Goal: Check status: Check status

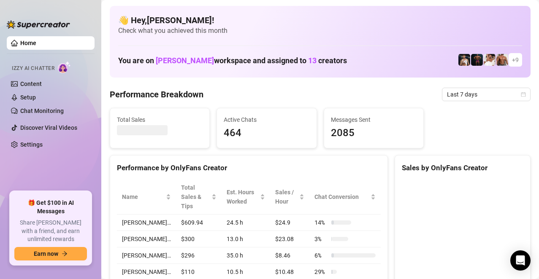
click at [220, 59] on h1 "You are on [PERSON_NAME] workspace and assigned to 13 creators" at bounding box center [232, 60] width 229 height 9
click at [54, 171] on ul "Home Izzy AI Chatter Content Setup Chat Monitoring Discover Viral Videos Settin…" at bounding box center [51, 110] width 88 height 155
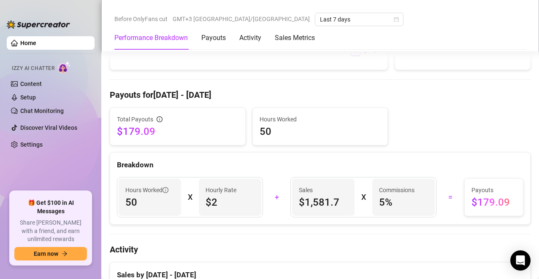
scroll to position [338, 0]
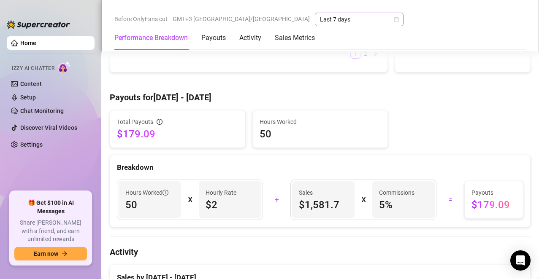
click at [320, 21] on span "Last 7 days" at bounding box center [359, 19] width 78 height 13
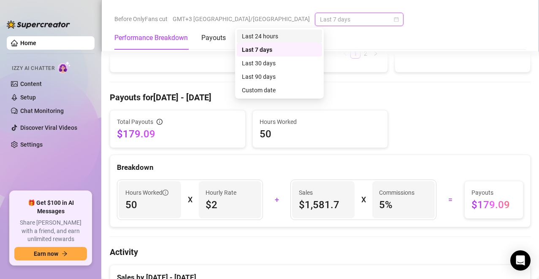
click at [299, 34] on div "Last 24 hours" at bounding box center [279, 36] width 75 height 9
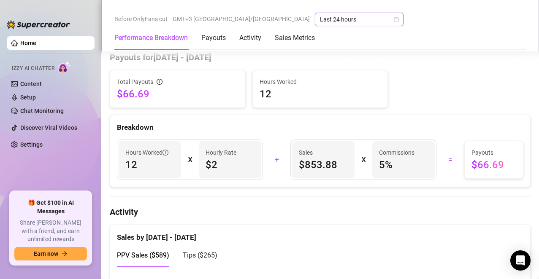
click at [320, 17] on span "Last 24 hours" at bounding box center [359, 19] width 78 height 13
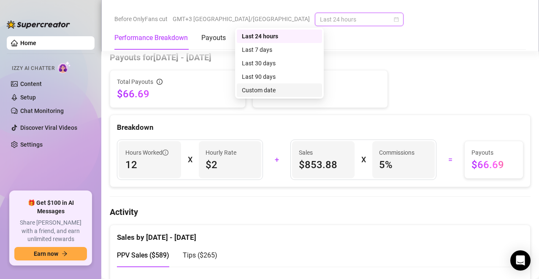
click at [257, 89] on div "Custom date" at bounding box center [279, 90] width 75 height 9
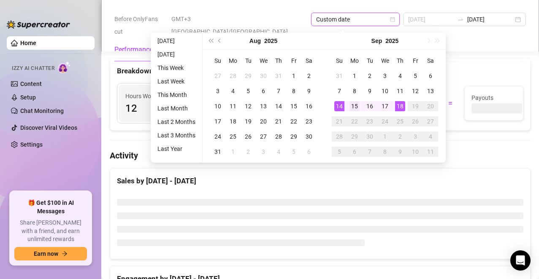
type input "[DATE]"
click at [347, 103] on td "15" at bounding box center [354, 106] width 15 height 15
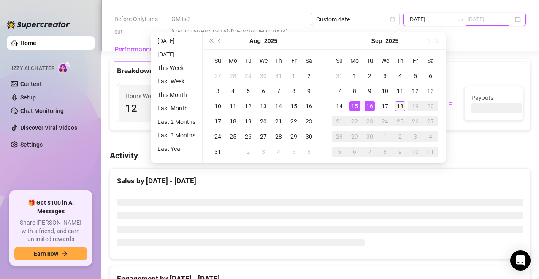
type input "[DATE]"
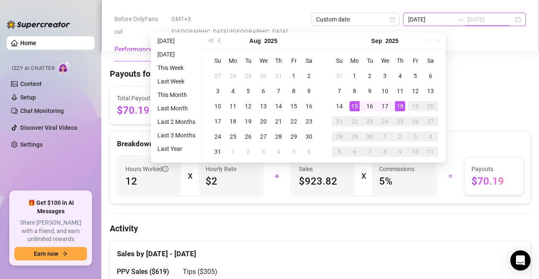
scroll to position [405, 0]
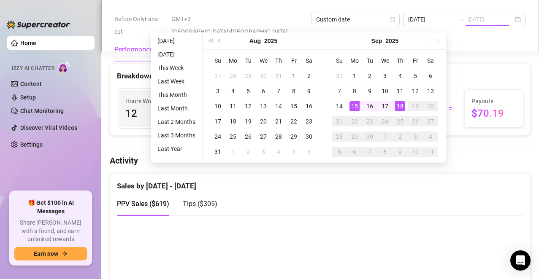
click at [395, 105] on div "18" at bounding box center [400, 106] width 10 height 10
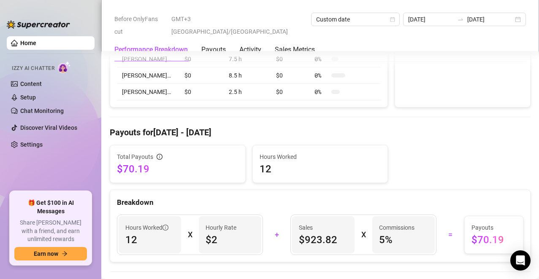
scroll to position [321, 0]
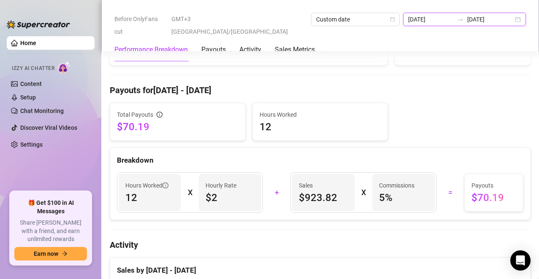
click at [408, 18] on input "[DATE]" at bounding box center [431, 19] width 46 height 9
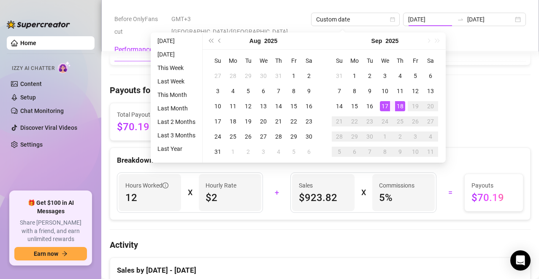
click at [481, 41] on div "Performance Breakdown Payouts Activity Sales Metrics" at bounding box center [319, 50] width 411 height 24
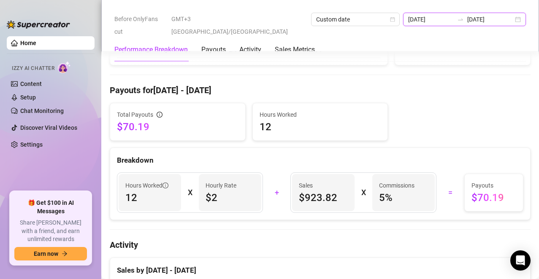
click at [408, 16] on input "[DATE]" at bounding box center [431, 19] width 46 height 9
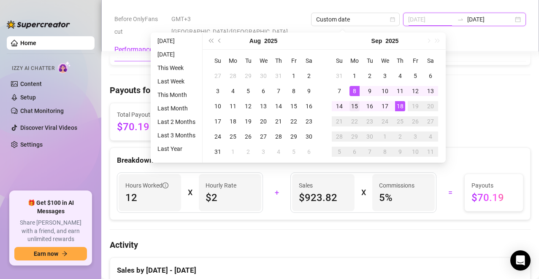
type input "[DATE]"
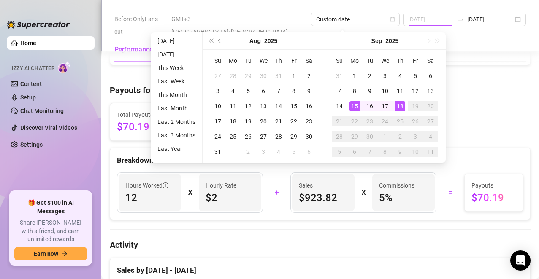
click at [351, 105] on div "15" at bounding box center [354, 106] width 10 height 10
type input "[DATE]"
click at [397, 105] on div "18" at bounding box center [400, 106] width 10 height 10
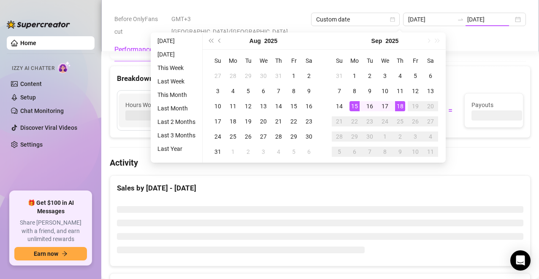
type input "[DATE]"
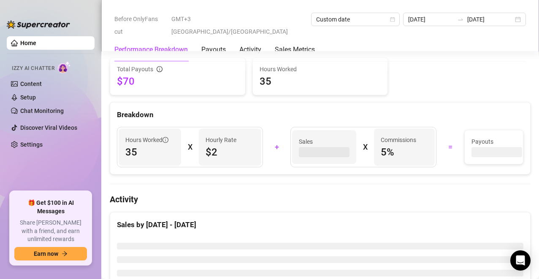
scroll to position [279, 0]
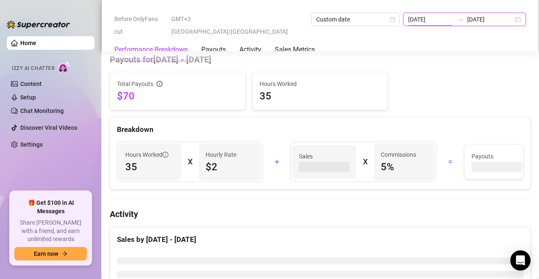
click at [408, 19] on input "[DATE]" at bounding box center [431, 19] width 46 height 9
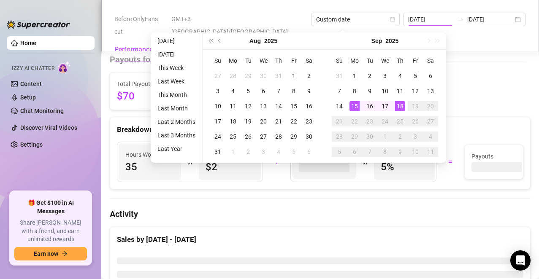
click at [466, 38] on div "Performance Breakdown Payouts Activity Sales Metrics" at bounding box center [319, 50] width 411 height 24
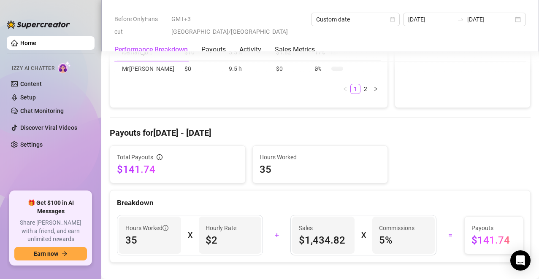
scroll to position [295, 0]
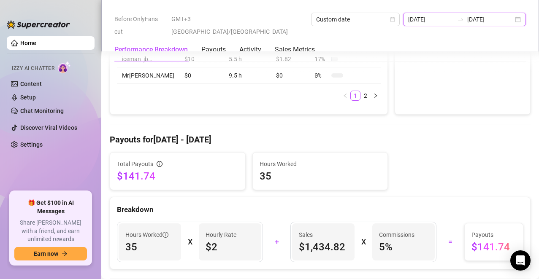
click at [408, 18] on input "[DATE]" at bounding box center [431, 19] width 46 height 9
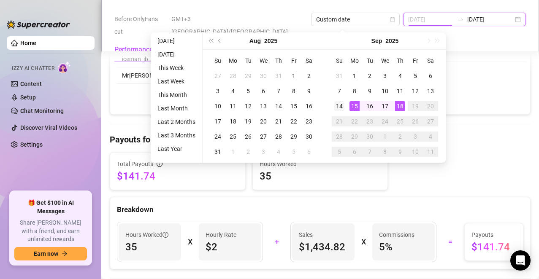
type input "[DATE]"
click at [343, 103] on div "14" at bounding box center [339, 106] width 10 height 10
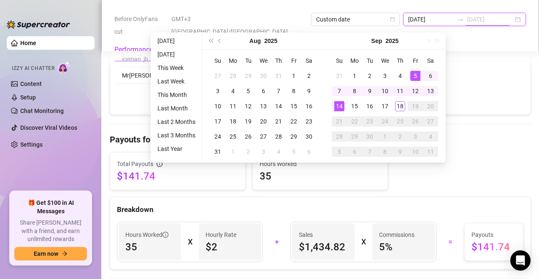
type input "[DATE]"
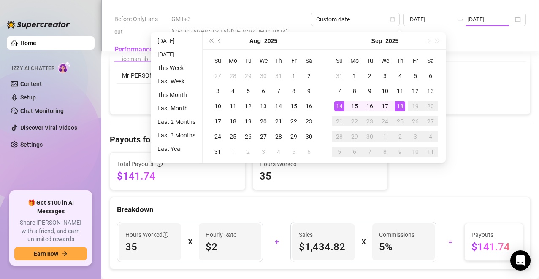
click at [454, 140] on h4 "Payouts for [DATE] - [DATE]" at bounding box center [320, 140] width 421 height 12
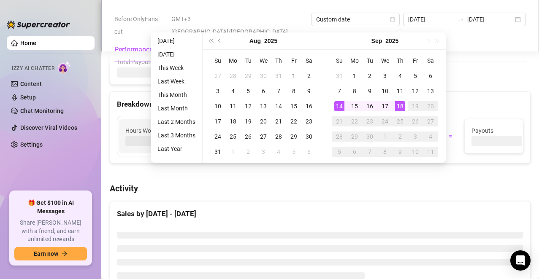
type input "[DATE]"
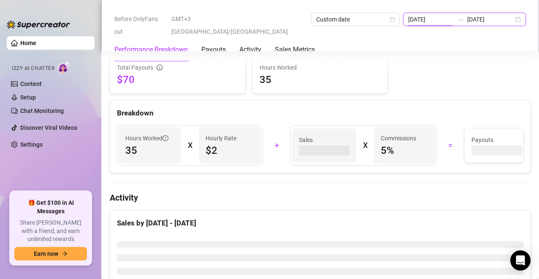
click at [408, 17] on input "[DATE]" at bounding box center [431, 19] width 46 height 9
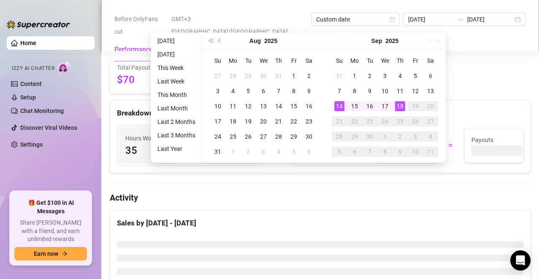
click at [486, 38] on div "Performance Breakdown Payouts Activity Sales Metrics" at bounding box center [319, 50] width 411 height 24
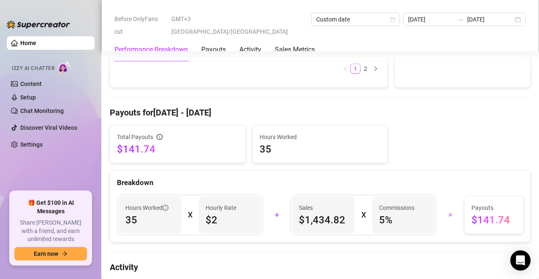
scroll to position [338, 0]
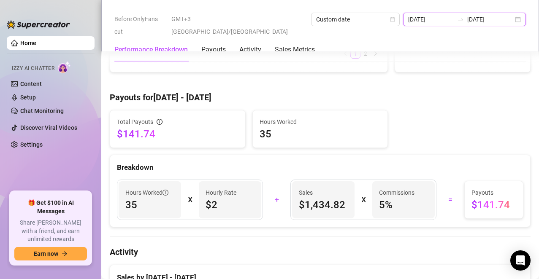
click at [408, 17] on input "[DATE]" at bounding box center [431, 19] width 46 height 9
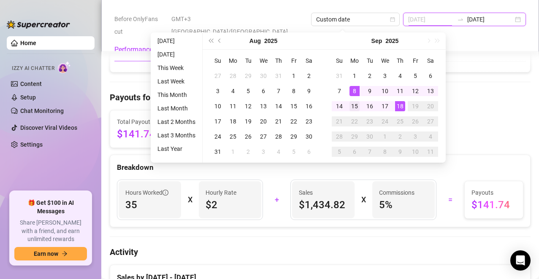
type input "[DATE]"
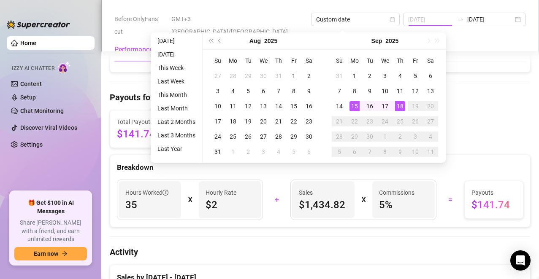
click at [354, 104] on div "15" at bounding box center [354, 106] width 10 height 10
type input "[DATE]"
click at [486, 38] on div "Performance Breakdown Payouts Activity Sales Metrics" at bounding box center [319, 50] width 411 height 24
type input "[DATE]"
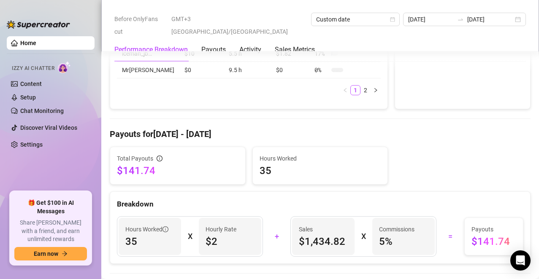
scroll to position [295, 0]
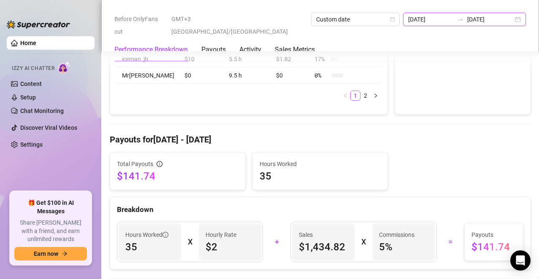
click at [408, 20] on input "[DATE]" at bounding box center [431, 19] width 46 height 9
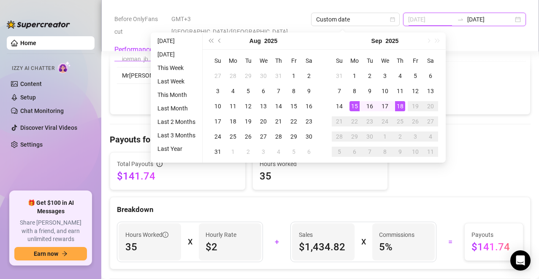
type input "[DATE]"
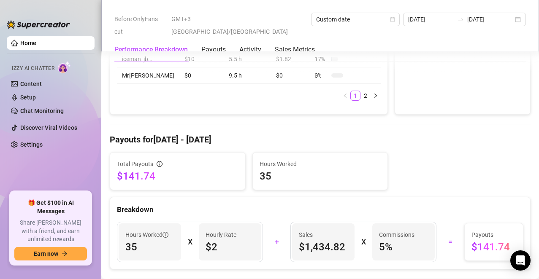
click at [488, 152] on div "Total Payouts $141.74 Hours Worked 35" at bounding box center [319, 171] width 427 height 38
